Goal: Task Accomplishment & Management: Use online tool/utility

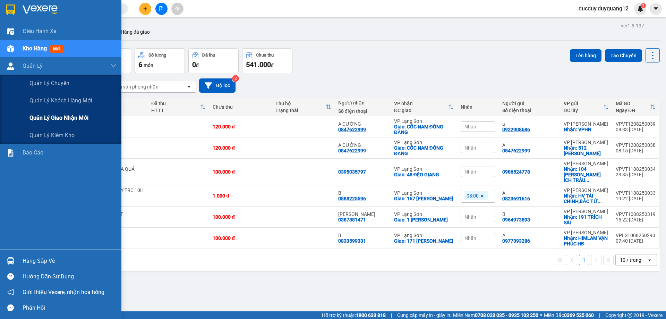
click at [41, 116] on span "Quản lý giao nhận mới" at bounding box center [58, 117] width 59 height 9
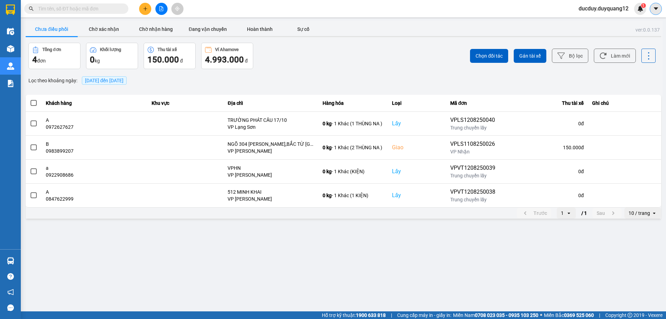
click at [659, 6] on button at bounding box center [655, 9] width 12 height 12
click at [632, 28] on div "Cấu hình nhà xe" at bounding box center [636, 26] width 35 height 8
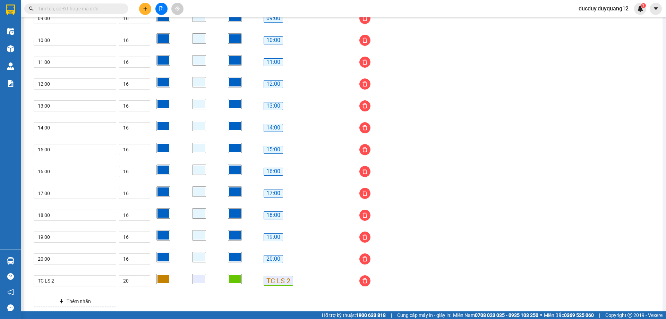
scroll to position [520, 0]
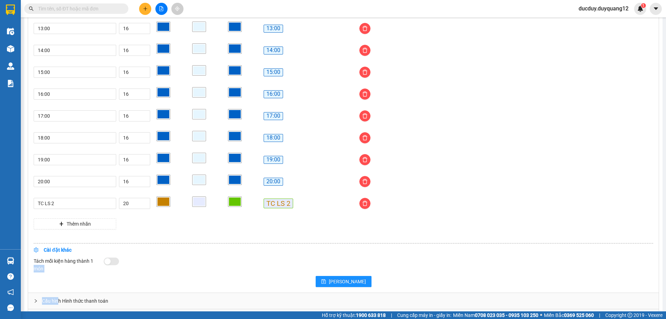
drag, startPoint x: 58, startPoint y: 299, endPoint x: 98, endPoint y: 262, distance: 54.9
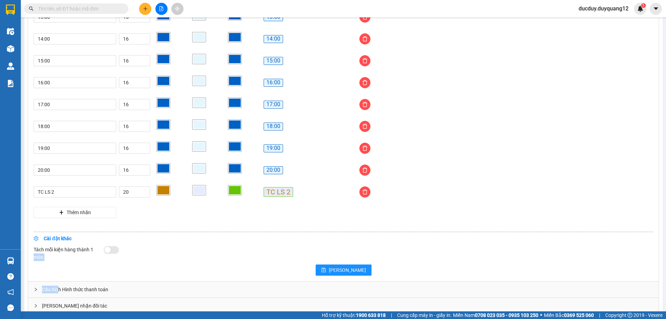
scroll to position [542, 0]
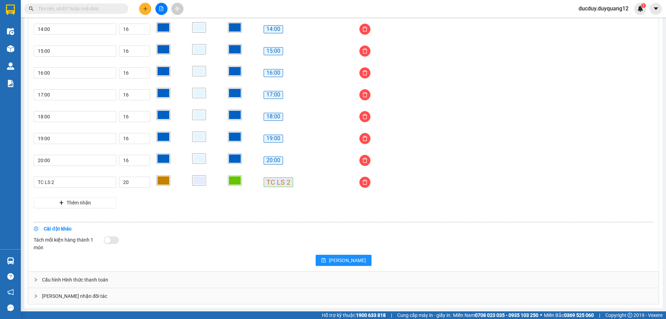
click at [71, 294] on div "Giao nhận đối tác" at bounding box center [343, 296] width 630 height 16
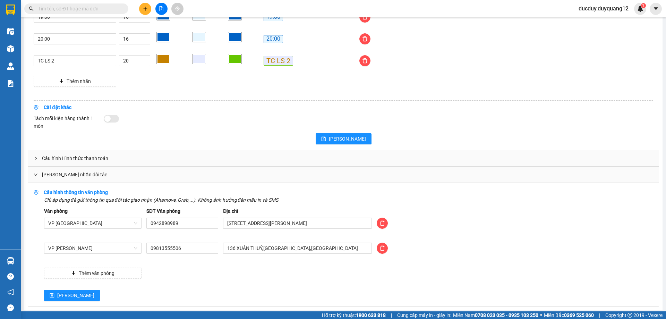
scroll to position [666, 0]
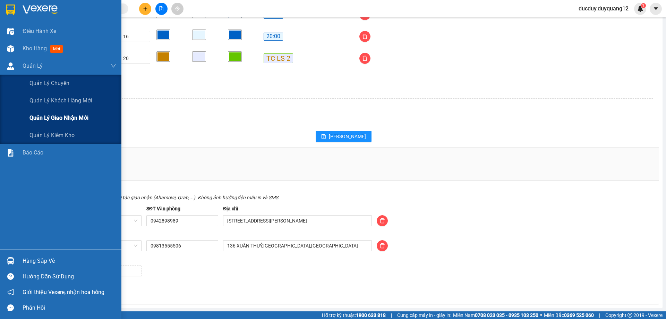
click at [49, 113] on span "Quản lý giao nhận mới" at bounding box center [58, 117] width 59 height 9
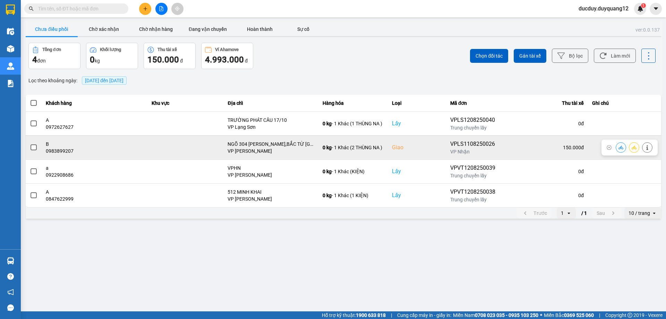
click at [30, 144] on label at bounding box center [34, 148] width 8 height 8
click at [30, 144] on input "checkbox" at bounding box center [30, 144] width 0 height 0
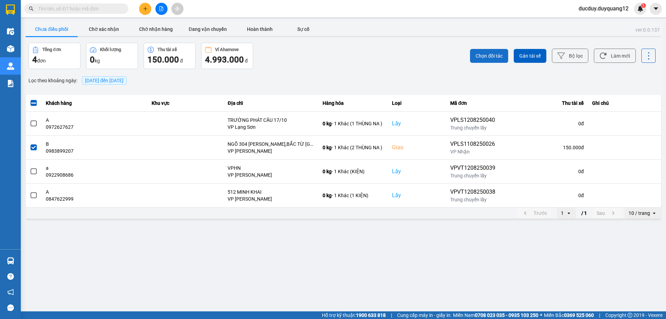
click at [498, 54] on span "Chọn đối tác" at bounding box center [488, 55] width 27 height 7
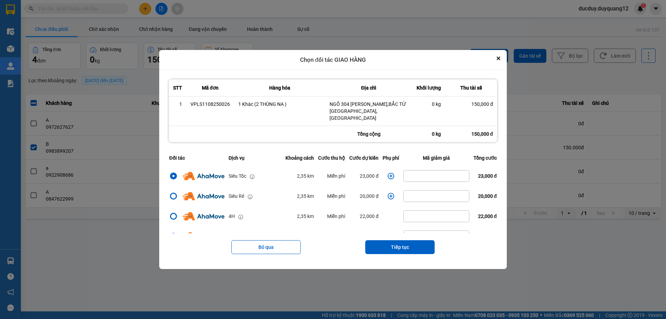
click at [388, 172] on icon "dialog" at bounding box center [390, 175] width 7 height 7
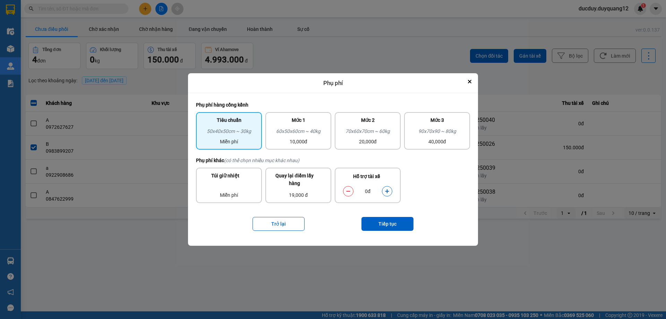
click at [391, 190] on button "dialog" at bounding box center [387, 191] width 10 height 12
click at [393, 220] on button "Tiếp tục" at bounding box center [387, 224] width 52 height 14
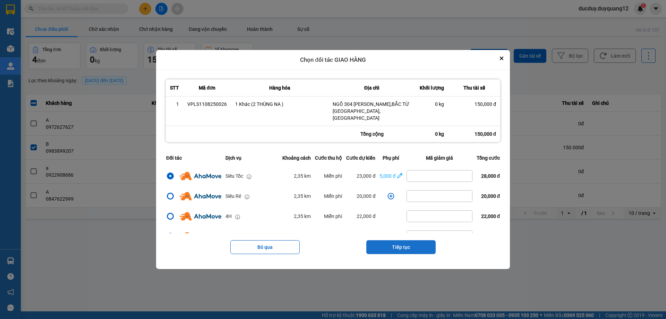
click at [402, 241] on button "Tiếp tục" at bounding box center [400, 247] width 69 height 14
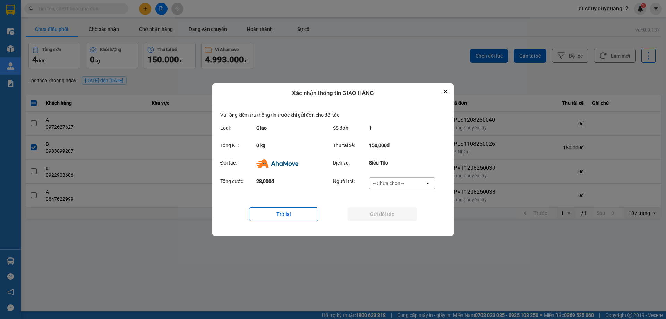
click at [399, 174] on div "Tổng cước: 28,000đ Người trả: -- Chưa chọn -- open" at bounding box center [332, 184] width 225 height 21
click at [396, 180] on div "-- Chưa chọn --" at bounding box center [388, 183] width 31 height 7
click at [445, 94] on button "Close" at bounding box center [445, 91] width 8 height 8
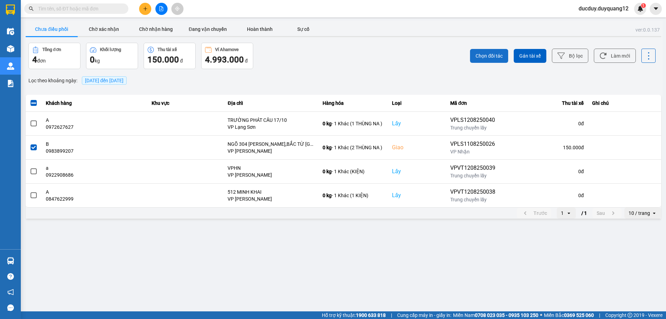
click at [492, 53] on span "Chọn đối tác" at bounding box center [488, 55] width 27 height 7
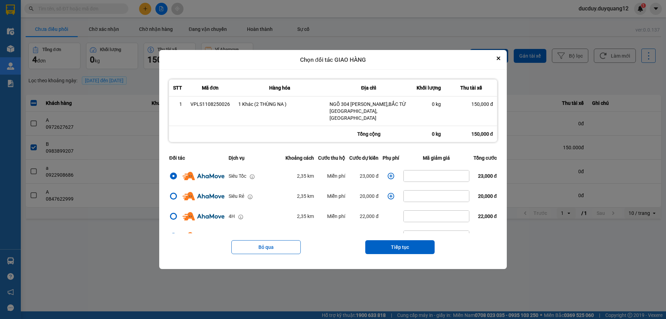
click at [392, 173] on icon "dialog" at bounding box center [390, 175] width 7 height 7
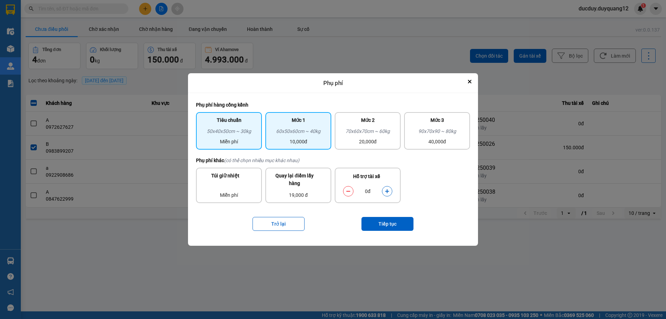
click at [305, 141] on div "10,000đ" at bounding box center [298, 142] width 58 height 8
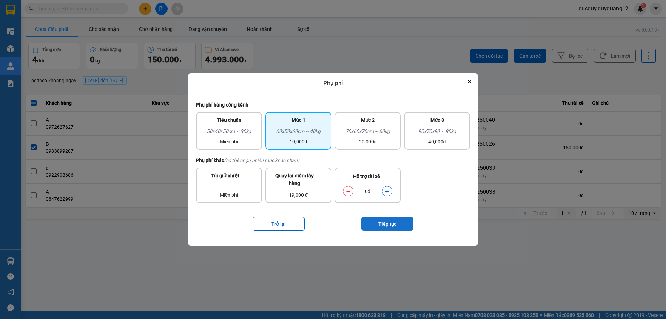
click at [382, 221] on button "Tiếp tục" at bounding box center [387, 224] width 52 height 14
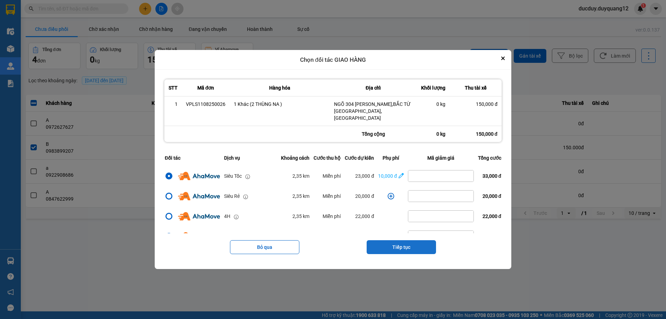
click at [397, 240] on button "Tiếp tục" at bounding box center [400, 247] width 69 height 14
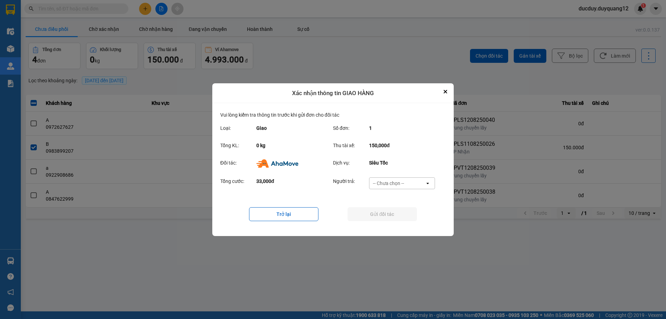
click at [397, 177] on div "-- Chưa chọn --" at bounding box center [396, 182] width 55 height 11
drag, startPoint x: 385, startPoint y: 223, endPoint x: 389, endPoint y: 218, distance: 6.2
click at [385, 223] on span "Ví Ahamove" at bounding box center [388, 222] width 28 height 7
click at [390, 216] on button "Gửi đối tác" at bounding box center [381, 214] width 69 height 14
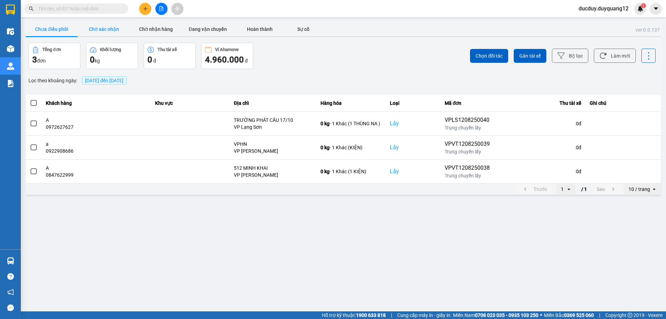
click at [110, 30] on button "Chờ xác nhận" at bounding box center [104, 29] width 52 height 14
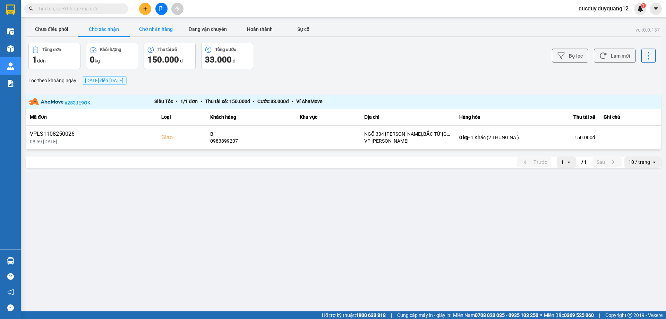
click at [149, 28] on button "Chờ nhận hàng" at bounding box center [156, 29] width 52 height 14
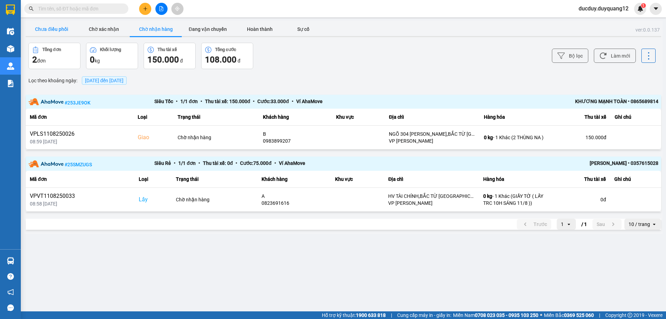
click at [52, 28] on button "Chưa điều phối" at bounding box center [52, 29] width 52 height 14
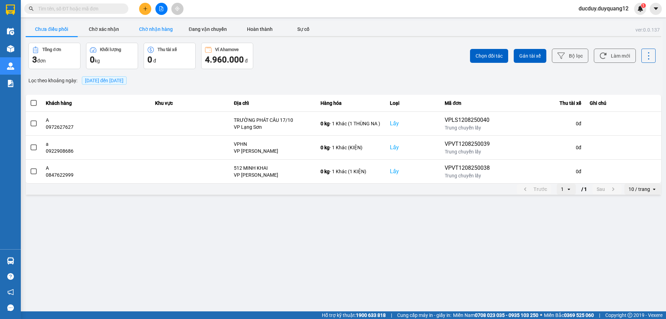
click at [155, 27] on button "Chờ nhận hàng" at bounding box center [156, 29] width 52 height 14
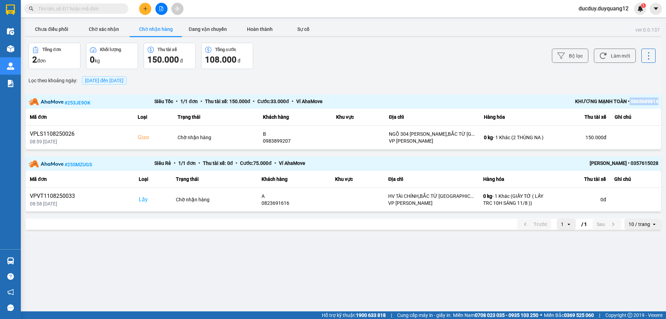
drag, startPoint x: 628, startPoint y: 102, endPoint x: 665, endPoint y: 98, distance: 37.2
click at [665, 98] on main "ver: 0.0.137 Chưa điều phối Chờ xác nhận Chờ nhận hàng Đang vận chuyển Hoàn thà…" at bounding box center [333, 155] width 666 height 311
copy div "0865689814"
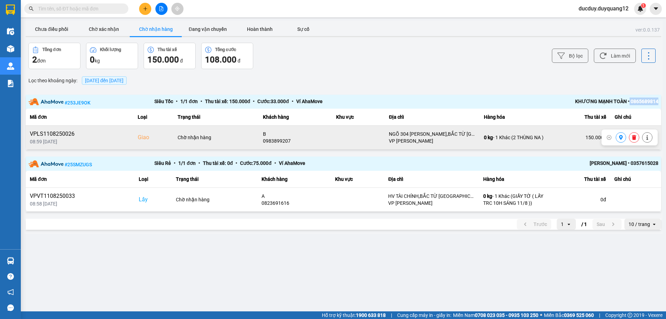
click at [618, 138] on button at bounding box center [621, 137] width 10 height 12
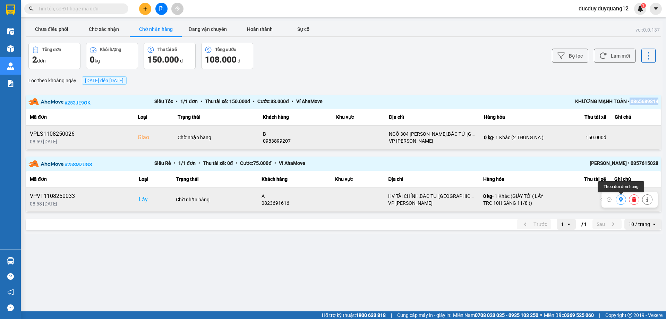
click at [617, 199] on button at bounding box center [621, 199] width 10 height 12
